Goal: Navigation & Orientation: Find specific page/section

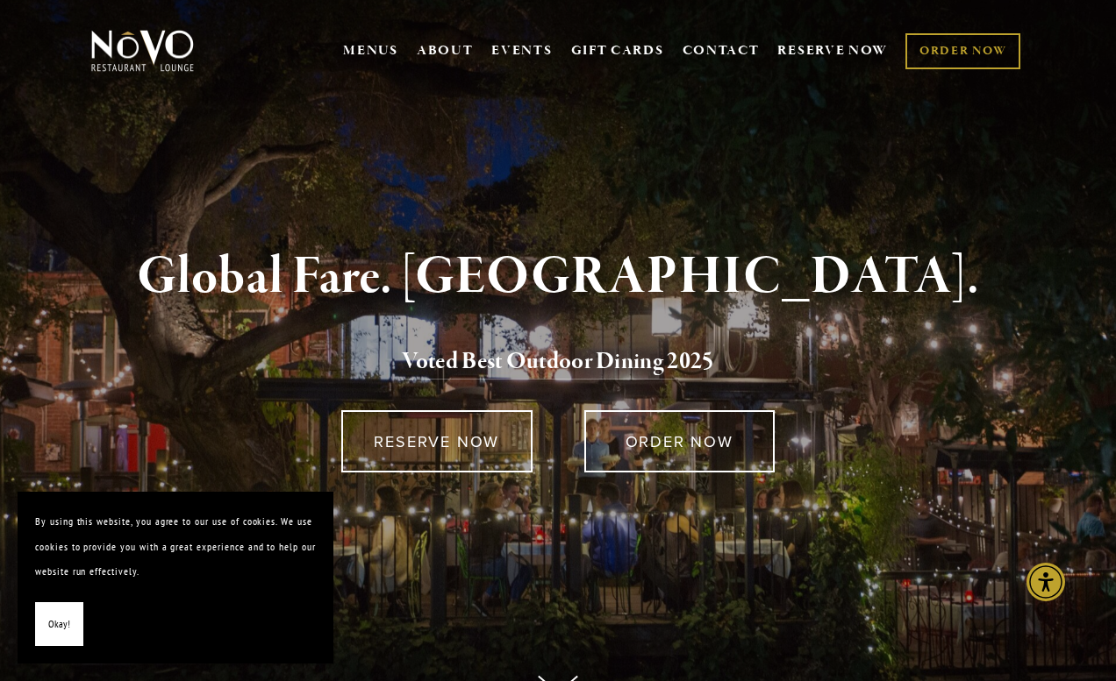
scroll to position [9, 0]
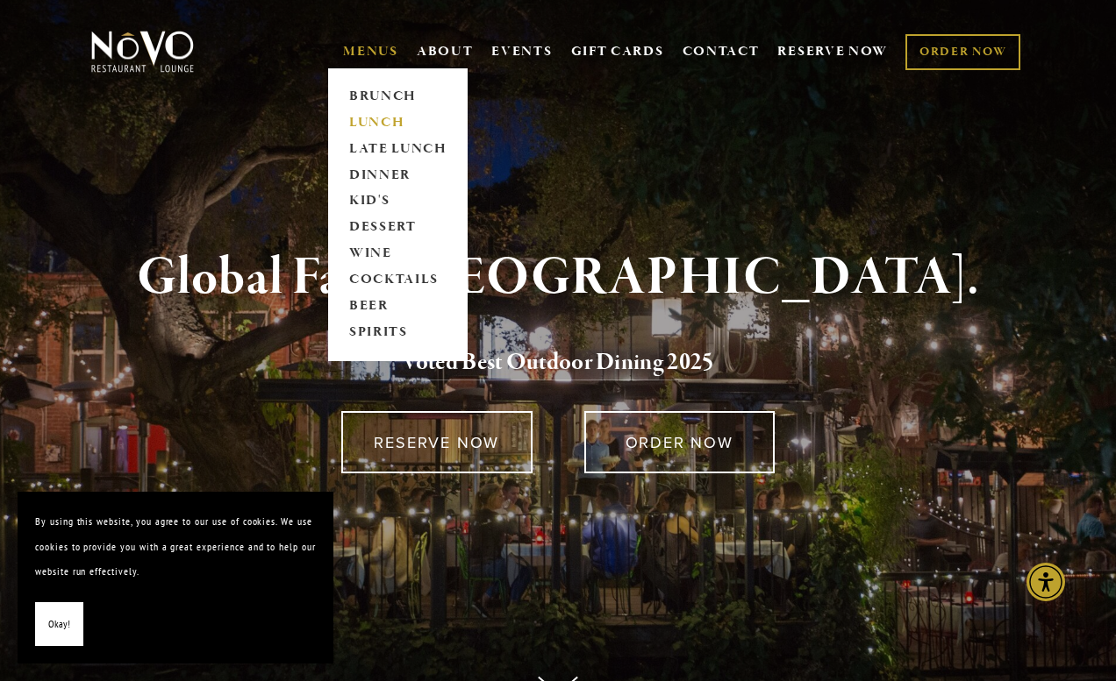
click at [370, 118] on link "LUNCH" at bounding box center [398, 123] width 110 height 26
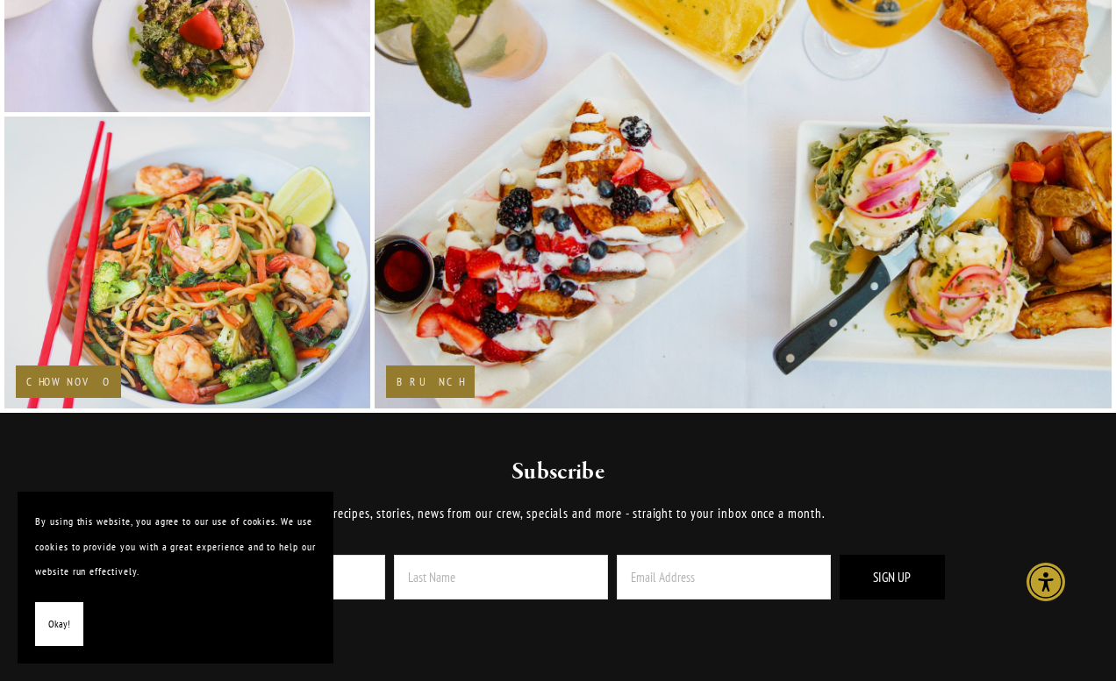
scroll to position [2638, 0]
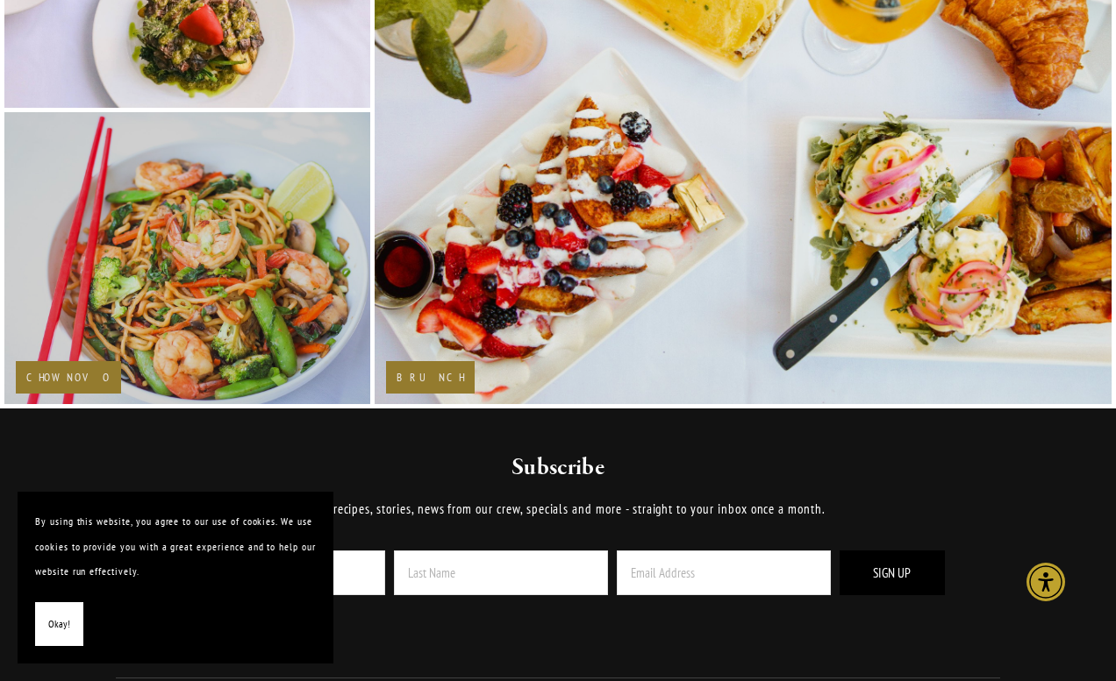
click at [269, 249] on img at bounding box center [187, 258] width 441 height 294
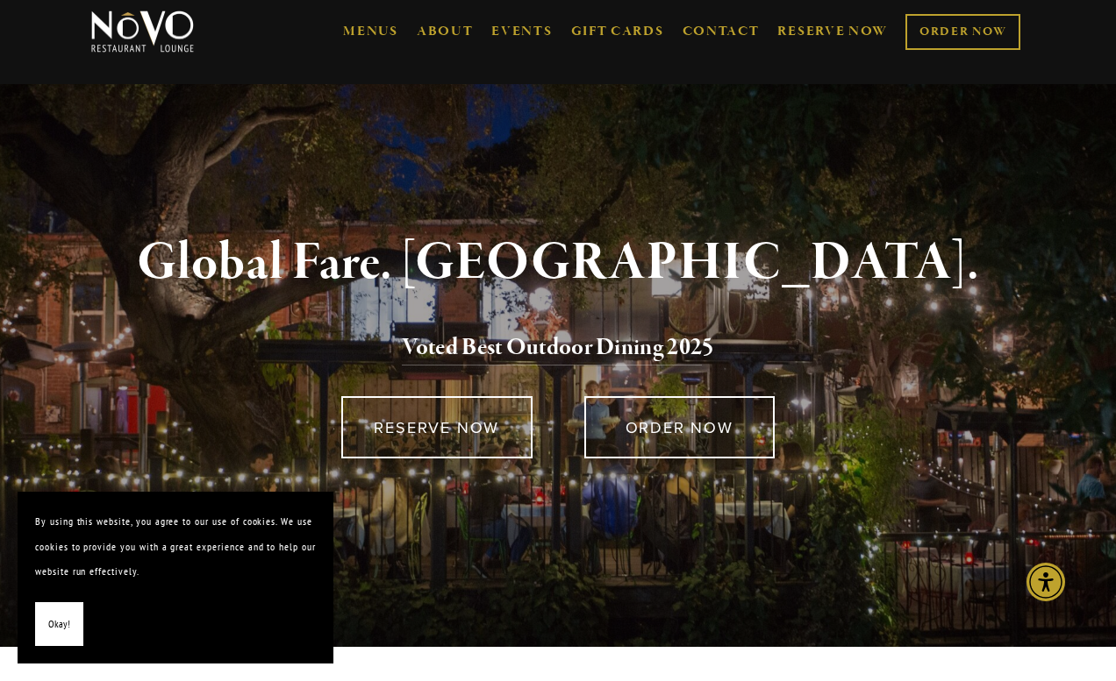
scroll to position [0, 0]
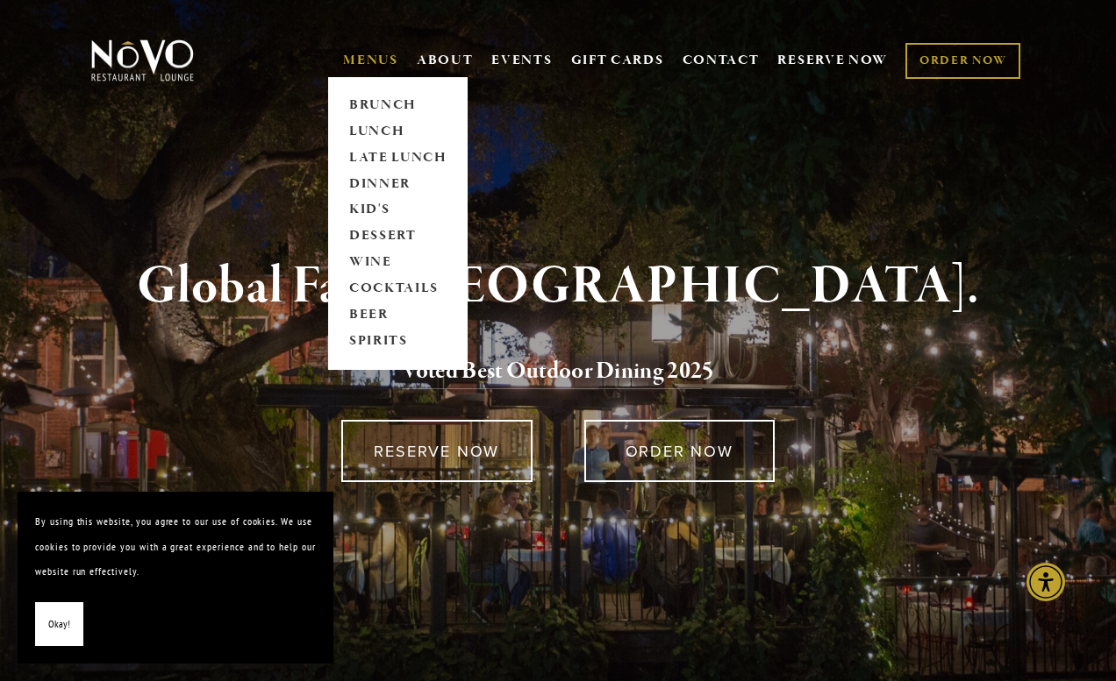
click at [371, 53] on link "MENUS" at bounding box center [370, 61] width 55 height 18
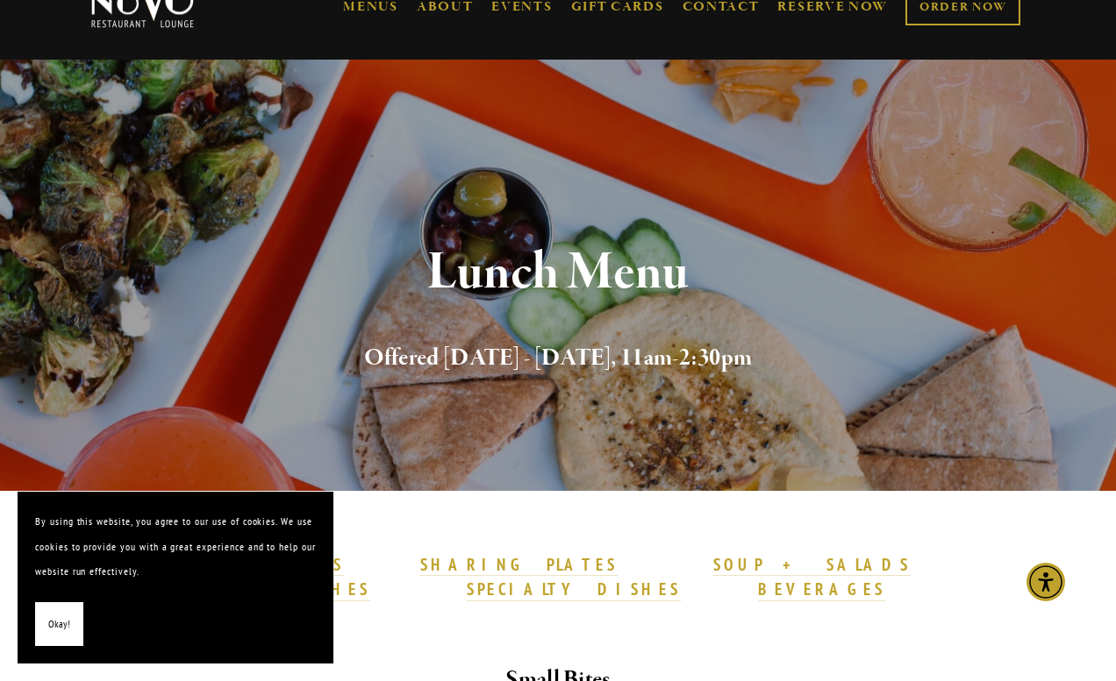
scroll to position [30, 0]
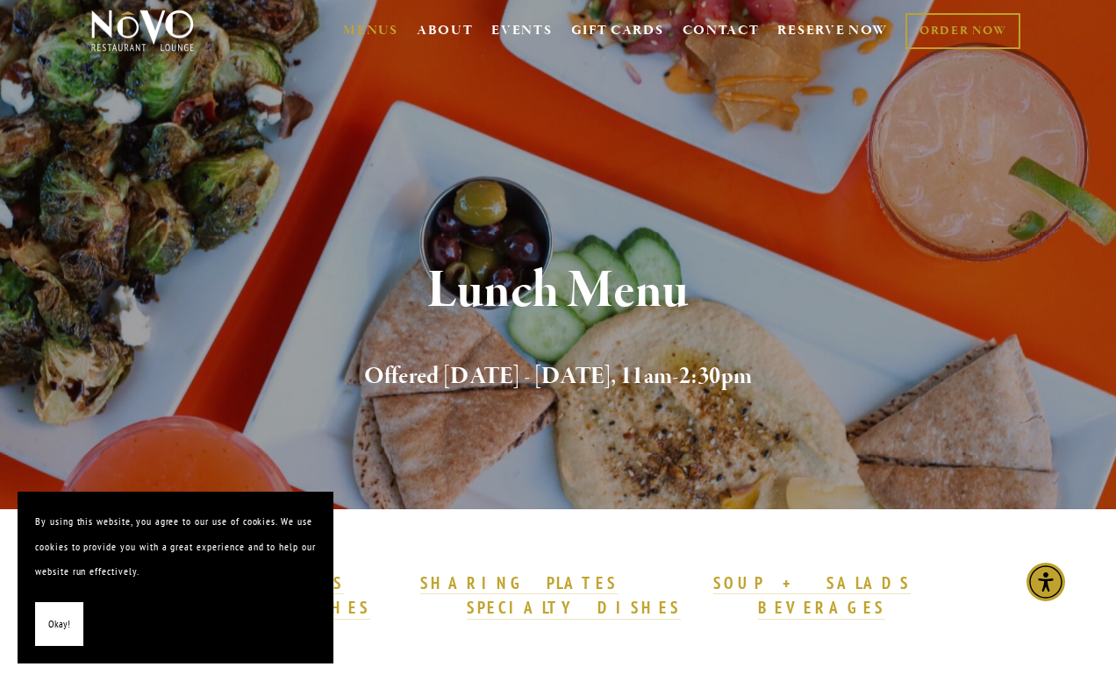
click at [57, 633] on span "Okay!" at bounding box center [59, 624] width 22 height 25
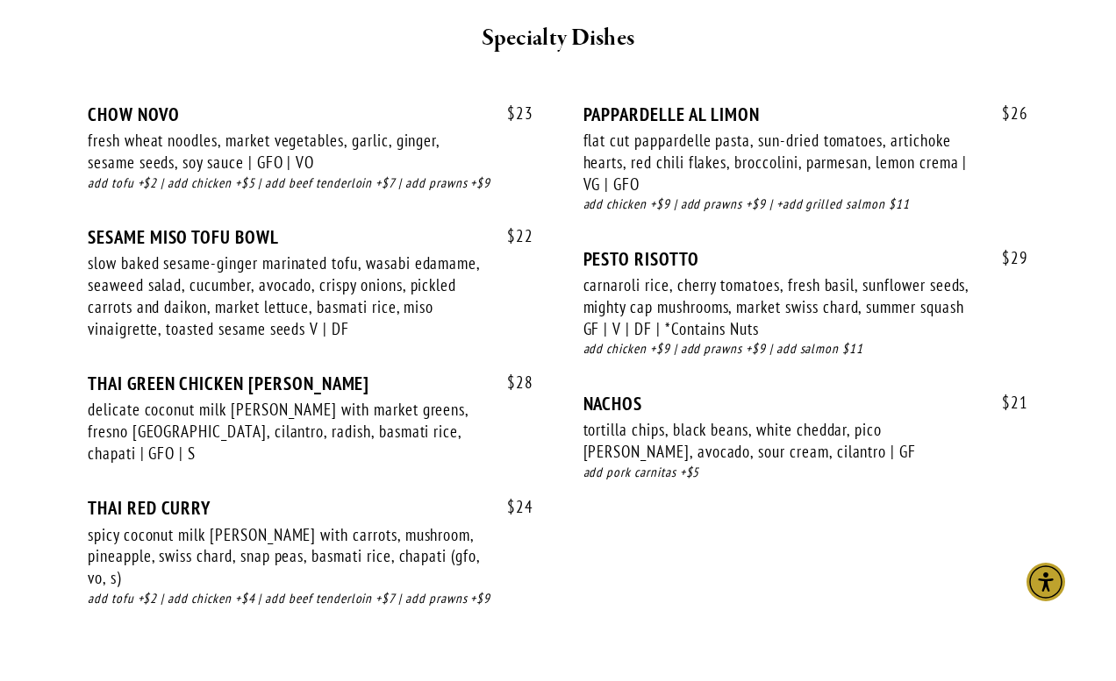
scroll to position [3397, 0]
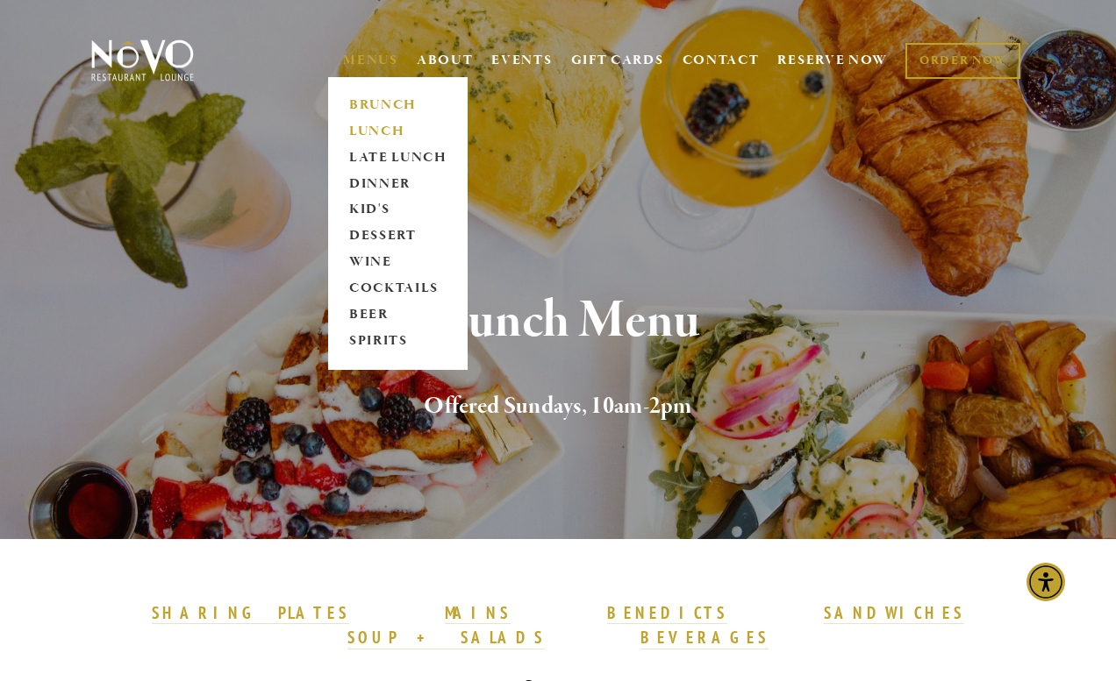
click at [365, 129] on link "LUNCH" at bounding box center [398, 131] width 110 height 26
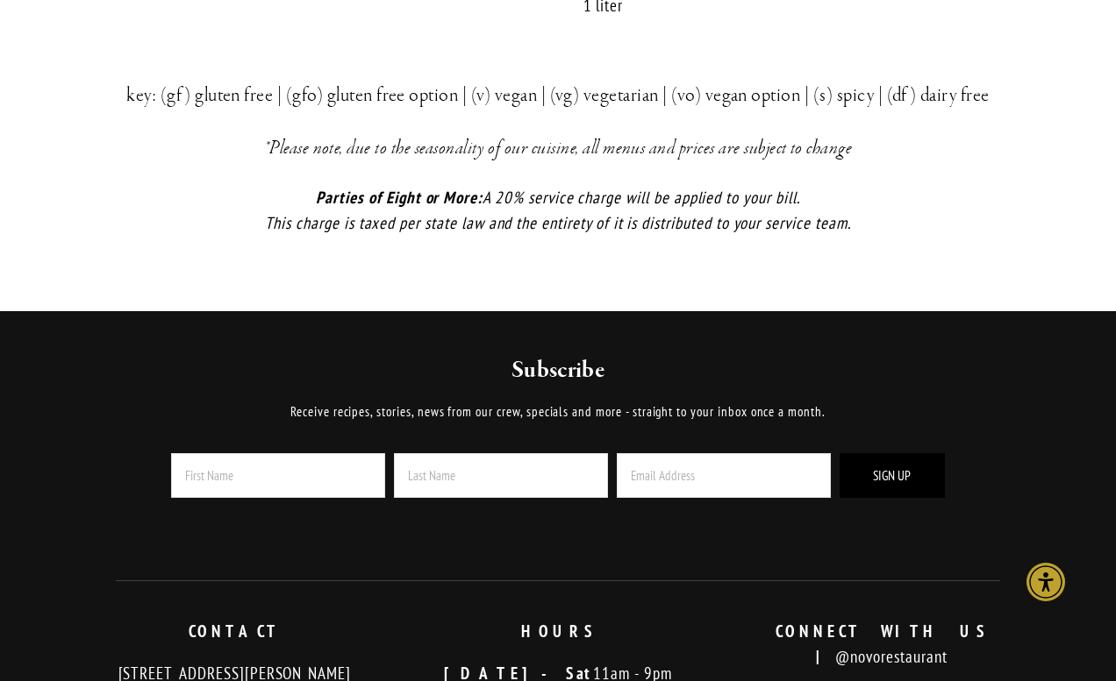
scroll to position [5063, 0]
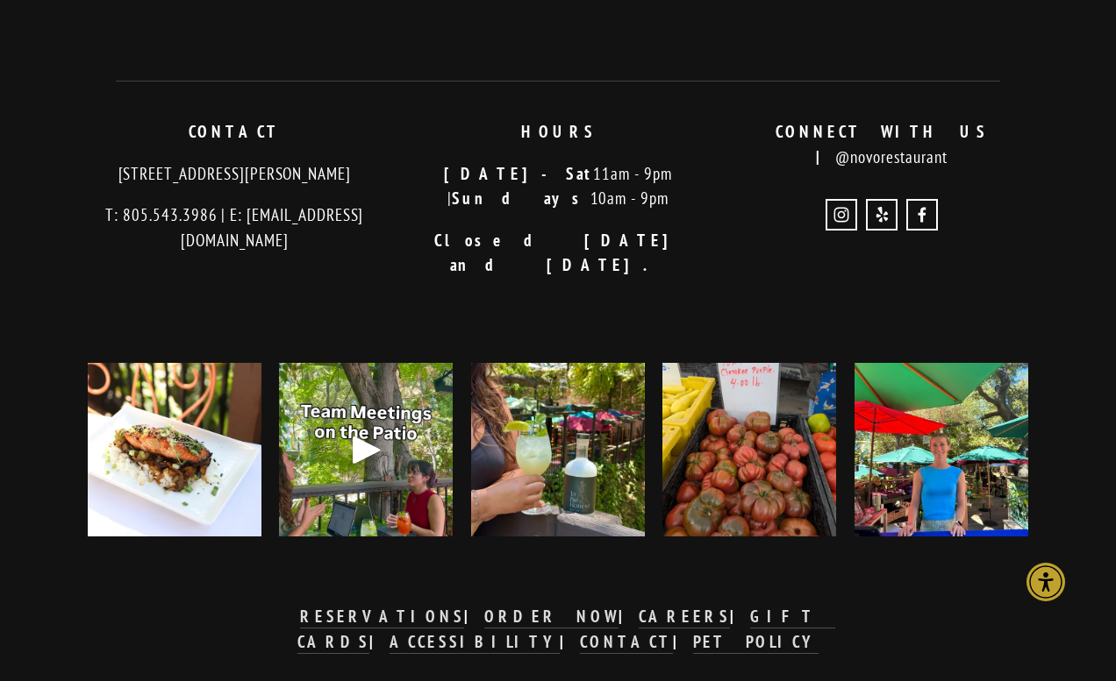
click at [198, 421] on img at bounding box center [175, 450] width 174 height 218
